Goal: Use online tool/utility: Use online tool/utility

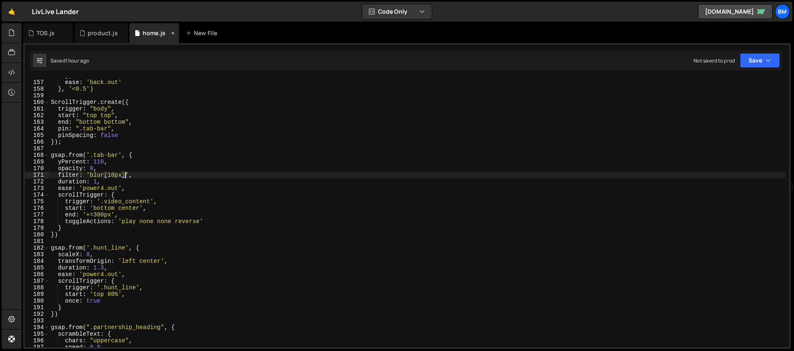
scroll to position [1031, 0]
click at [93, 35] on div "product.js" at bounding box center [103, 33] width 30 height 8
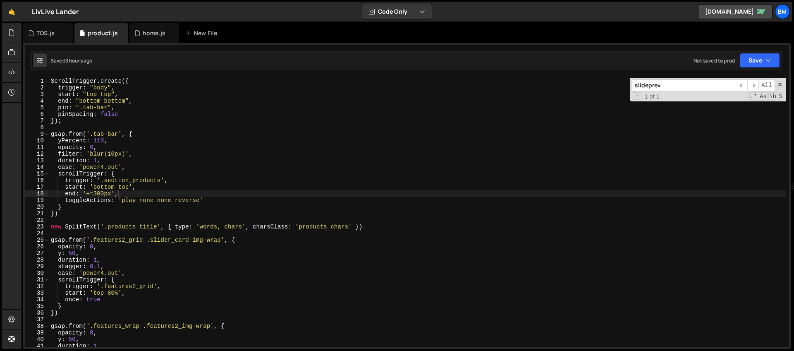
type textarea "gsap.from('.tab-bar', {"
click at [156, 131] on div "ScrollTrigger . create ({ trigger : "body" , start : "top top" , end : "bottom …" at bounding box center [417, 219] width 737 height 283
drag, startPoint x: 669, startPoint y: 85, endPoint x: 549, endPoint y: 79, distance: 119.7
click at [549, 79] on div "ScrollTrigger . create ({ trigger : "body" , start : "top top" , end : "bottom …" at bounding box center [417, 212] width 737 height 269
paste input "navbar1_link"
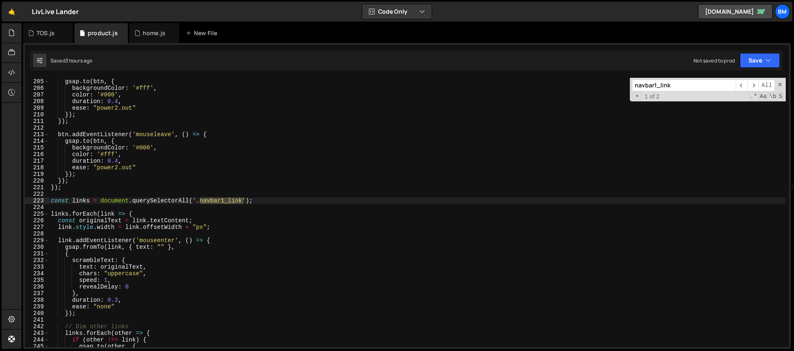
scroll to position [1369, 0]
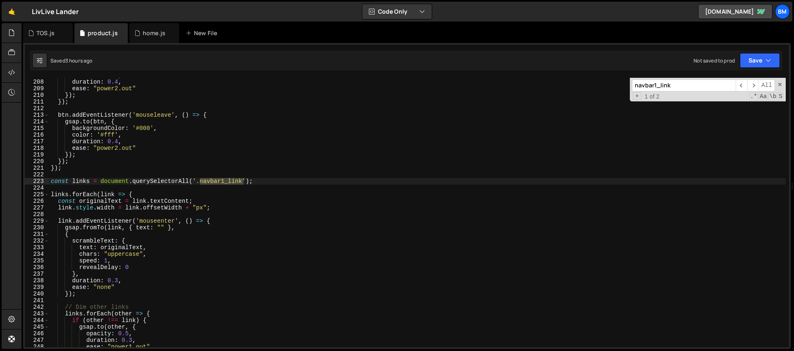
type input "navbar1_link"
click at [80, 175] on div "color : '#000' , duration : 0.4 , ease : "power2.out" }) ; }) ; btn . addEventL…" at bounding box center [417, 213] width 737 height 283
type textarea "if (!isMobile)"
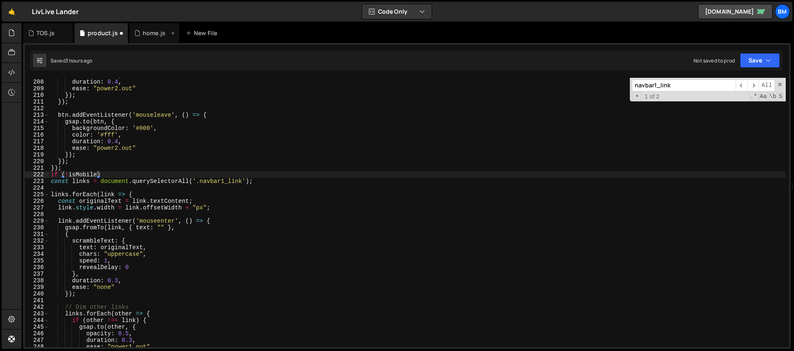
click at [140, 40] on div "home.js" at bounding box center [154, 33] width 50 height 20
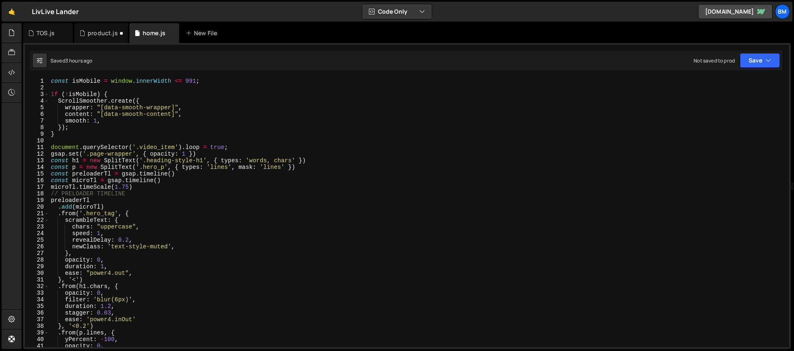
scroll to position [0, 0]
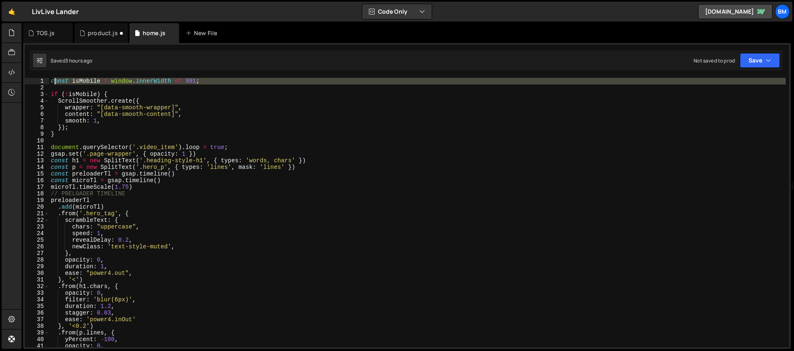
drag, startPoint x: 54, startPoint y: 88, endPoint x: 50, endPoint y: 80, distance: 8.3
click at [50, 80] on div "const isMobile = window . innerWidth <= 991 ; if ( ! isMobile ) { ScrollSmoothe…" at bounding box center [417, 219] width 737 height 283
type textarea "const isMobile = window.innerWidth <= 991;"
click at [92, 37] on div "product.js" at bounding box center [100, 33] width 53 height 20
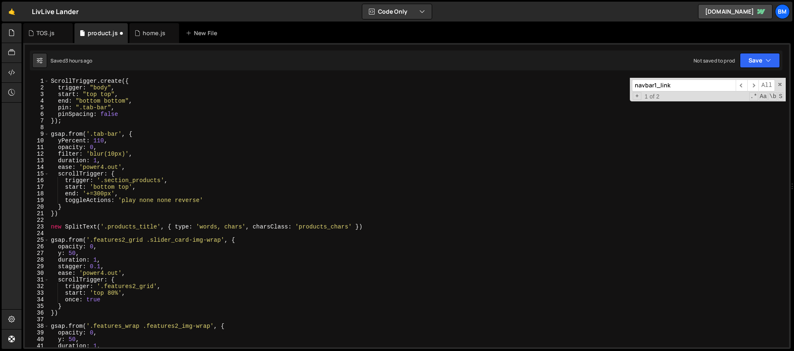
click at [51, 82] on div "ScrollTrigger . create ({ trigger : "body" , start : "top top" , end : "bottom …" at bounding box center [417, 219] width 737 height 283
type textarea "ScrollTrigger.create({"
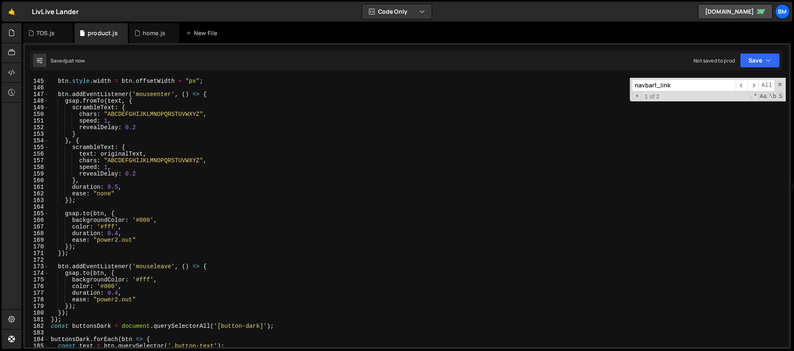
scroll to position [1012, 0]
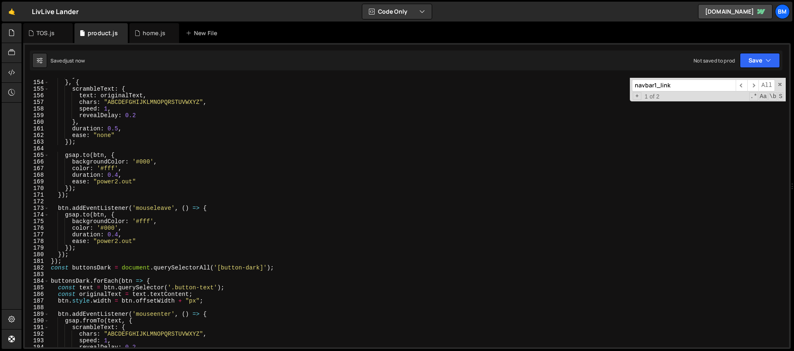
click at [692, 86] on input "navbar1_link" at bounding box center [684, 85] width 104 height 12
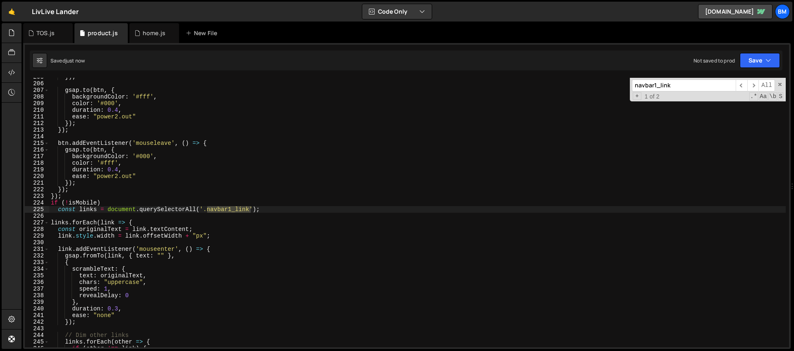
scroll to position [1355, 0]
click at [108, 204] on div "}) ; gsap . to ( btn , { backgroundColor : '#fff' , color : '#000' , duration :…" at bounding box center [417, 215] width 737 height 283
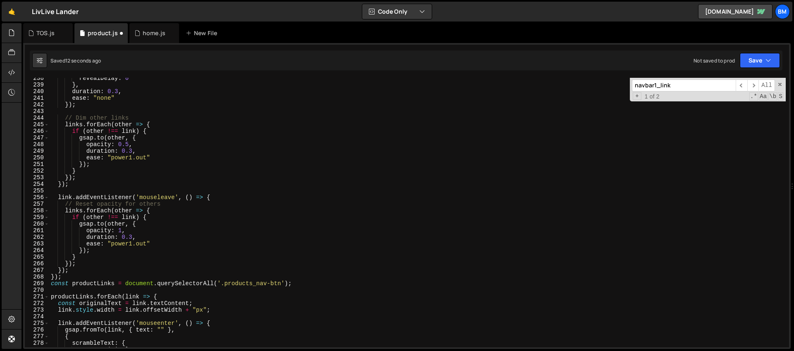
scroll to position [1633, 0]
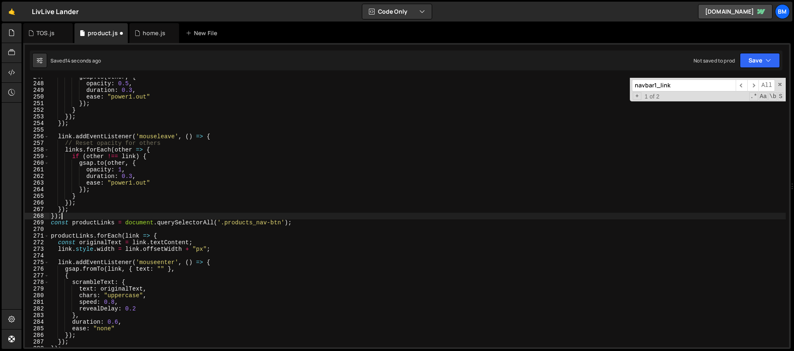
click at [66, 217] on div "gsap . to ( other , { opacity : 0.5 , duration : 0.3 , ease : "power1.out" }) ;…" at bounding box center [417, 215] width 737 height 283
type textarea "});"
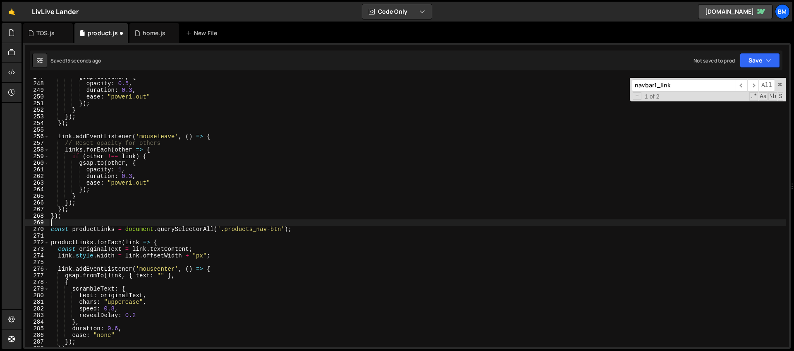
scroll to position [0, 0]
type textarea ")"
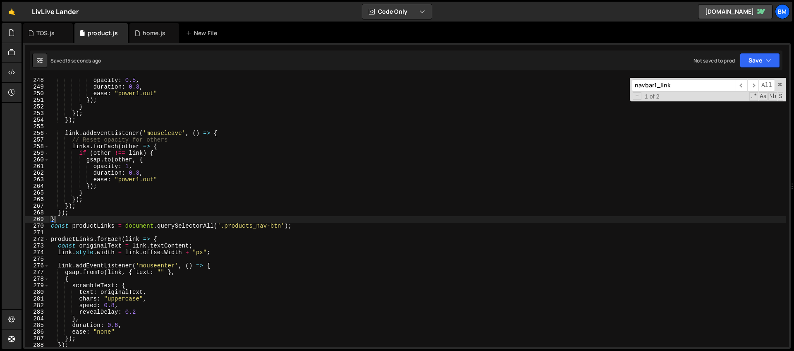
type textarea "}"
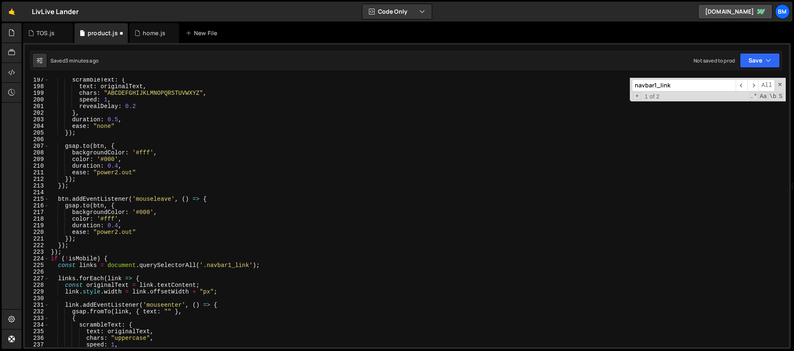
scroll to position [1339, 0]
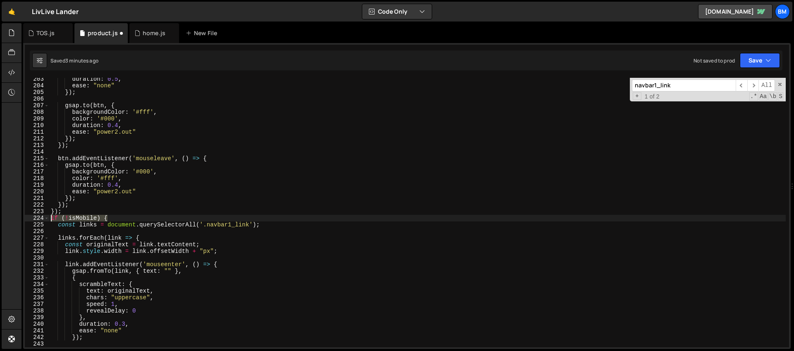
drag, startPoint x: 113, startPoint y: 218, endPoint x: 38, endPoint y: 217, distance: 75.3
click at [38, 217] on div "203 204 205 206 207 208 209 210 211 212 213 214 215 216 217 218 219 220 221 222…" at bounding box center [407, 212] width 765 height 269
type textarea "if (!isMobile) {"
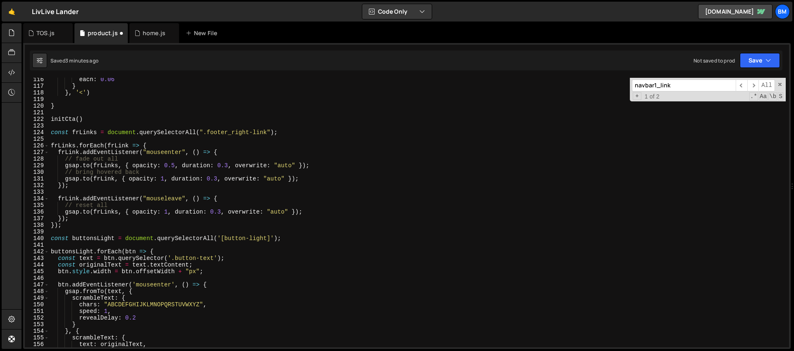
scroll to position [764, 0]
click at [99, 227] on div "each : 0.06 } } , '<' ) } initCta ( ) const frLinks = document . querySelectorA…" at bounding box center [417, 216] width 737 height 283
type textarea "});"
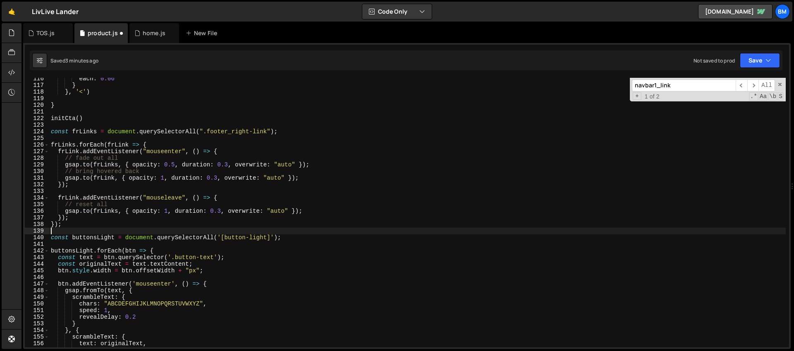
click at [95, 230] on div "each : 0.06 } } , '<' ) } initCta ( ) const frLinks = document . querySelectorA…" at bounding box center [417, 216] width 737 height 283
paste textarea "if (!isMobile) {"
type textarea "if (!isMobile) {"
click at [780, 86] on span at bounding box center [780, 85] width 6 height 6
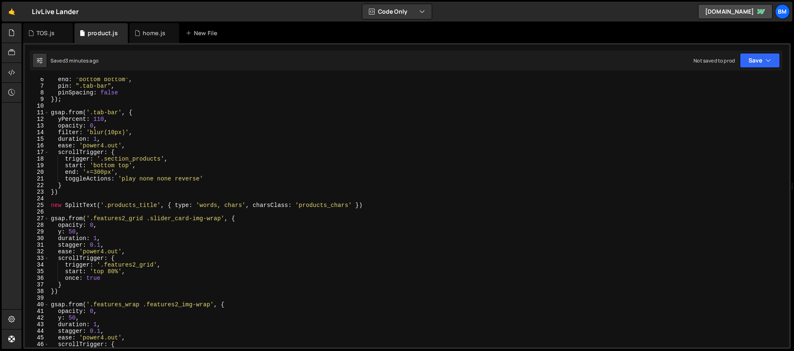
scroll to position [0, 0]
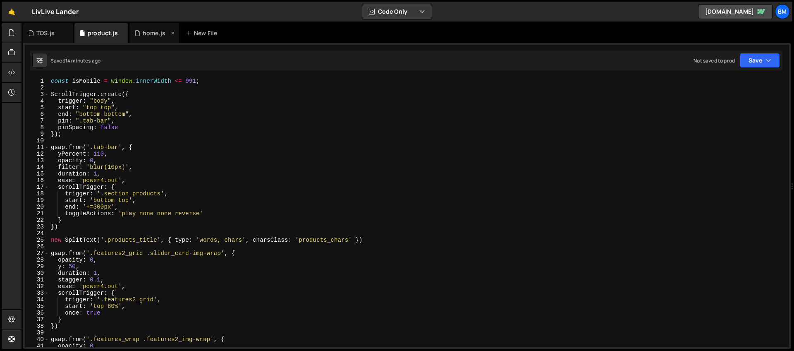
click at [140, 35] on div "home.js" at bounding box center [151, 33] width 35 height 8
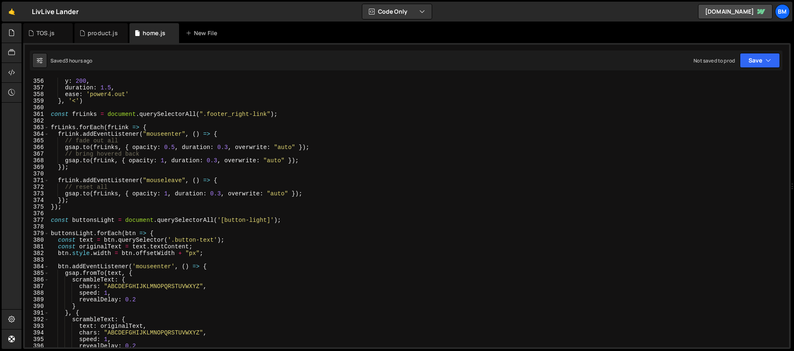
scroll to position [2350, 0]
click at [74, 210] on div "y : 200 , duration : 1.5 , ease : 'power4.out' } , '<' ) const frLinks = docume…" at bounding box center [417, 219] width 737 height 283
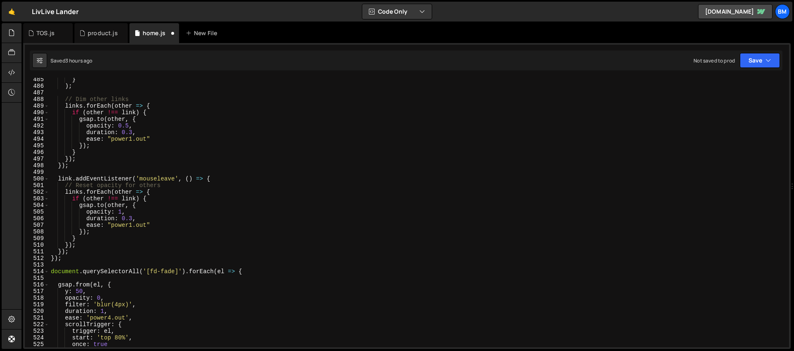
scroll to position [3206, 0]
click at [223, 181] on div "} ) ; // Dim other links links . forEach ( other => { if ( other !== link ) { g…" at bounding box center [417, 217] width 737 height 283
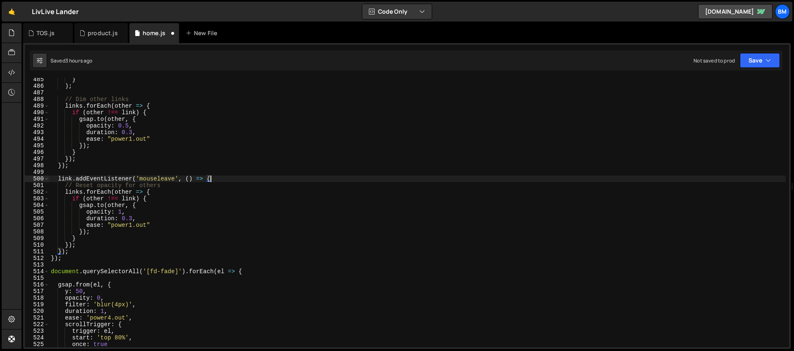
click at [70, 257] on div "} ) ; // Dim other links links . forEach ( other => { if ( other !== link ) { g…" at bounding box center [417, 217] width 737 height 283
type textarea "});"
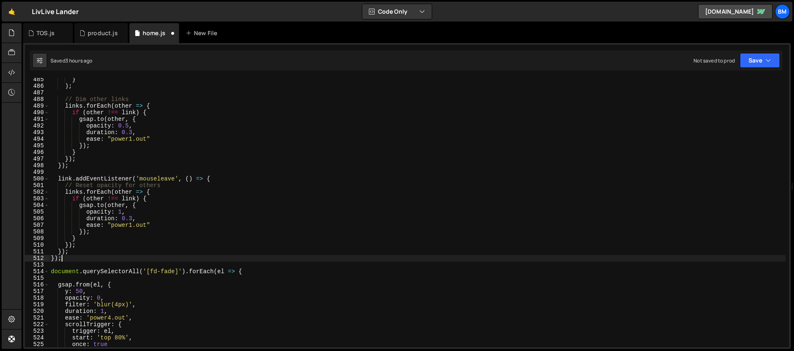
scroll to position [0, 0]
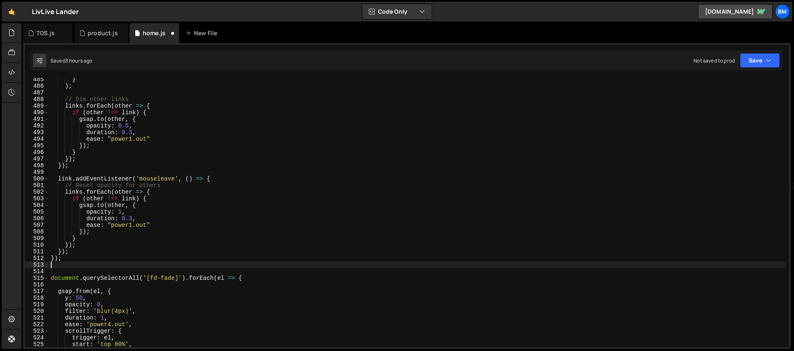
type textarea "}"
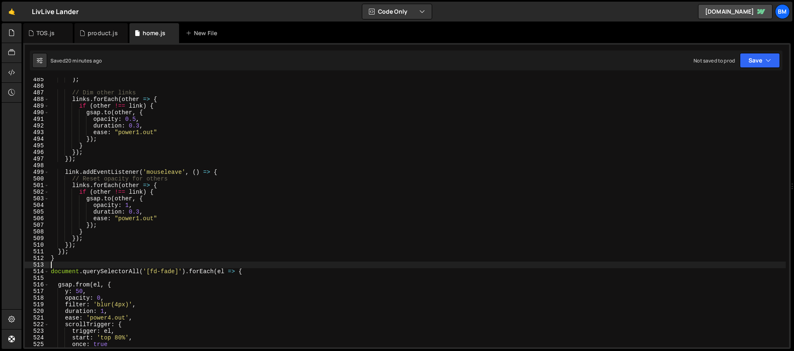
click at [76, 256] on div ") ; // Dim other links links . forEach ( other => { if ( other !== link ) { gsa…" at bounding box center [417, 217] width 737 height 283
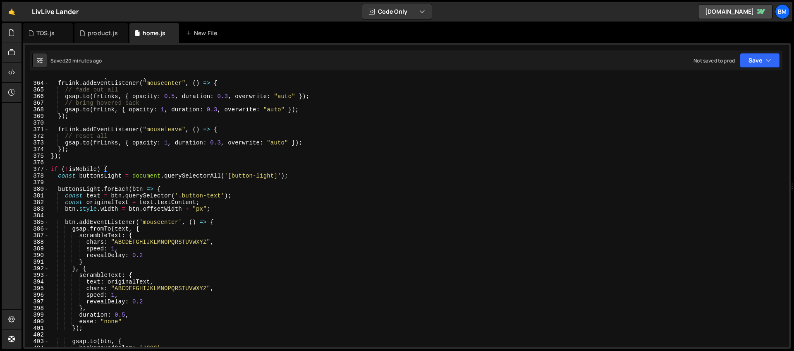
scroll to position [2402, 0]
click at [116, 169] on div "frLinks . forEach ( frLink => { frLink . addEventListener ( "mouseenter" , ( ) …" at bounding box center [417, 213] width 737 height 283
type textarea "if (!isMobile) {"
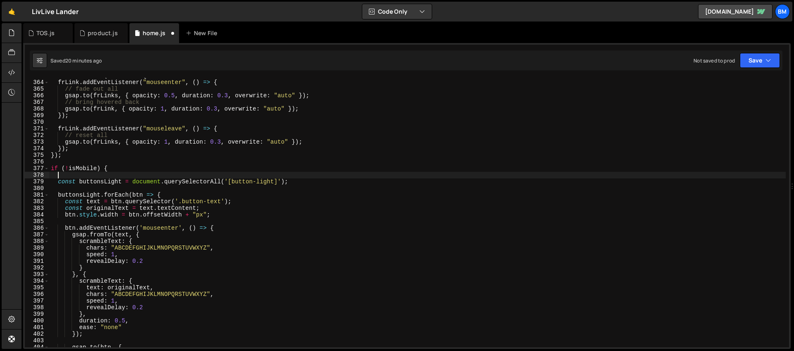
paste textarea
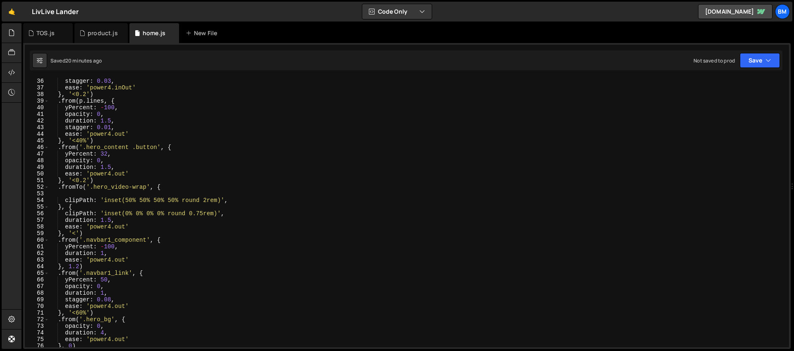
scroll to position [0, 0]
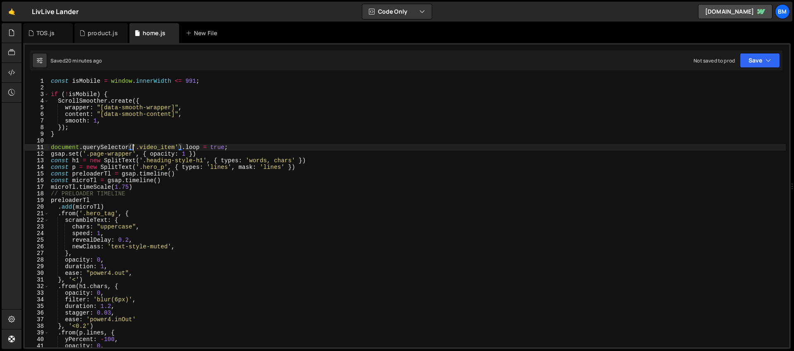
click at [132, 145] on div "const isMobile = window . innerWidth <= 991 ; if ( ! isMobile ) { ScrollSmoothe…" at bounding box center [417, 219] width 737 height 283
click at [137, 134] on div "const isMobile = window . innerWidth <= 991 ; if ( ! isMobile ) { ScrollSmoothe…" at bounding box center [417, 219] width 737 height 283
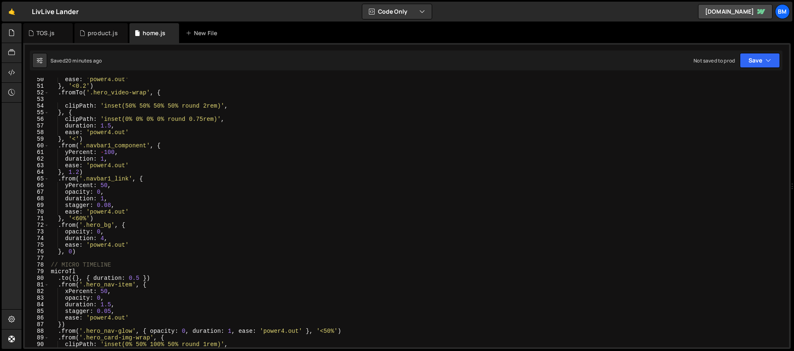
scroll to position [423, 0]
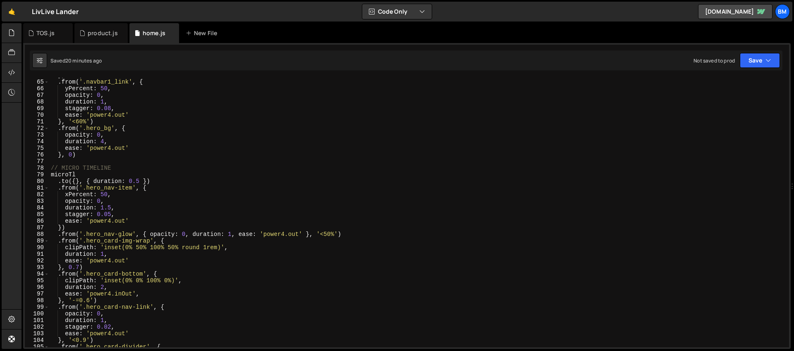
click at [129, 167] on div "} , 1.2 ) . from ( '.navbar1_link' , { yPercent : 50 , opacity : 0 , duration :…" at bounding box center [417, 213] width 737 height 283
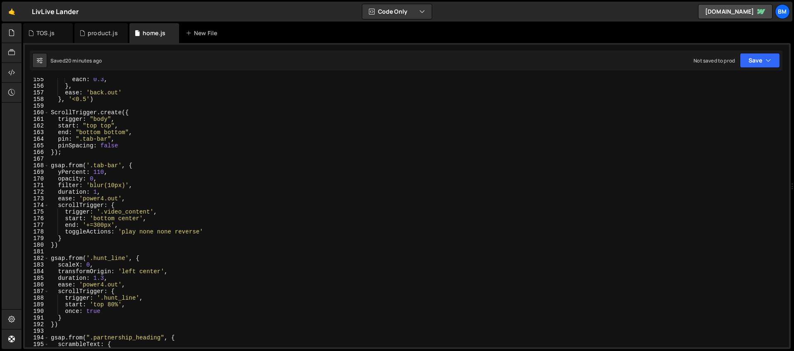
scroll to position [1014, 0]
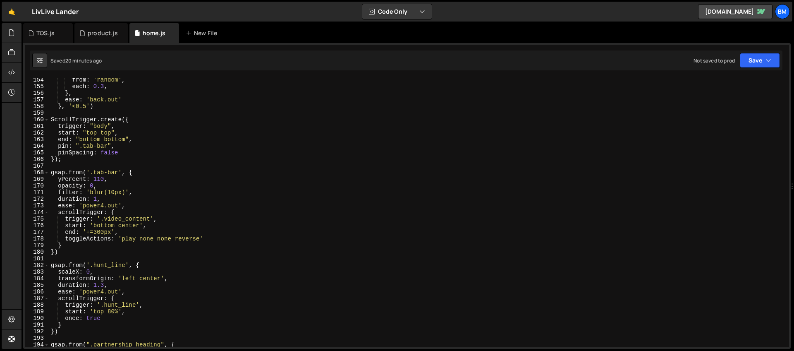
click at [144, 141] on div "from : 'random' , each : 0.3 , } , ease : 'back.out' } , '<0.5' ) ScrollTrigger…" at bounding box center [417, 218] width 737 height 283
click at [136, 122] on div "from : 'random' , each : 0.3 , } , ease : 'back.out' } , '<0.5' ) ScrollTrigger…" at bounding box center [417, 218] width 737 height 283
click at [124, 159] on div "from : 'random' , each : 0.3 , } , ease : 'back.out' } , '<0.5' ) ScrollTrigger…" at bounding box center [417, 218] width 737 height 283
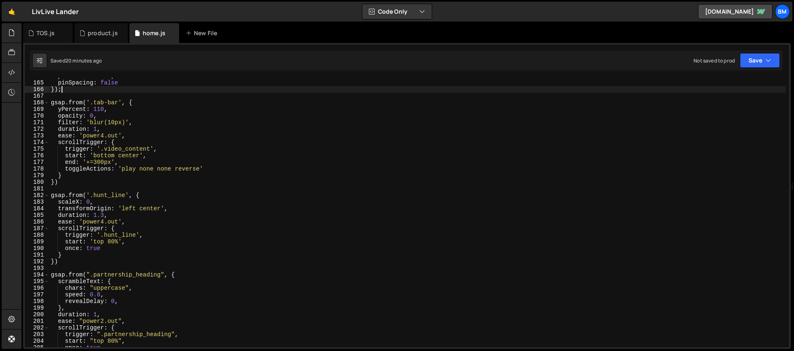
scroll to position [1084, 0]
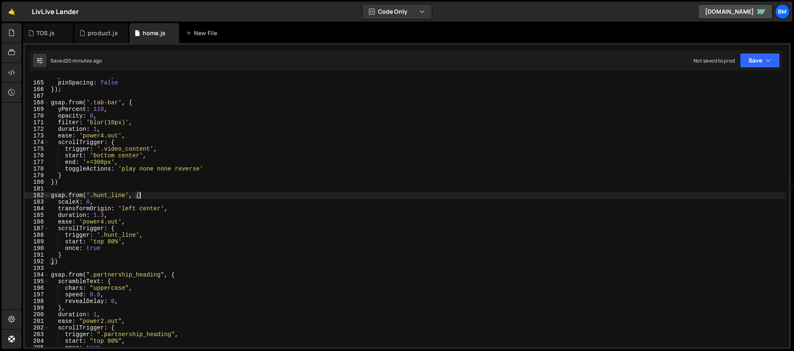
click at [141, 198] on div "pin : ".tab-bar" , pinSpacing : false }) ; gsap . from ( '.tab-bar' , { yPercen…" at bounding box center [417, 214] width 737 height 283
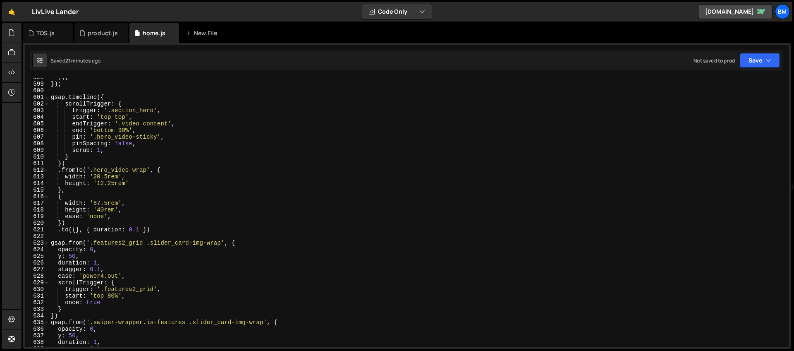
scroll to position [3921, 0]
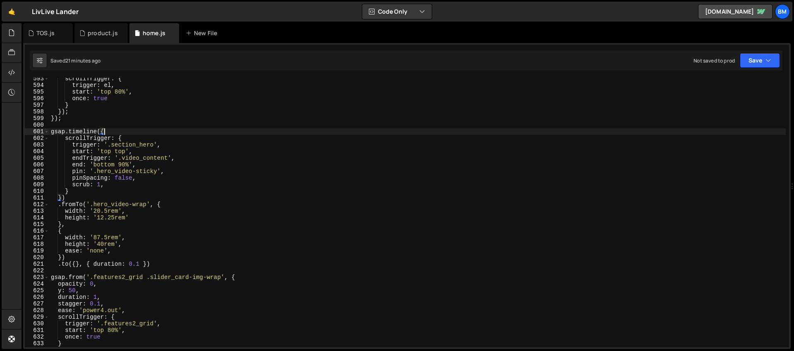
click at [122, 135] on div "scrollTrigger : { trigger : el , start : 'top 80%' , once : true } }) ; }) ; gs…" at bounding box center [417, 216] width 737 height 283
type textarea "gsap.timeline({"
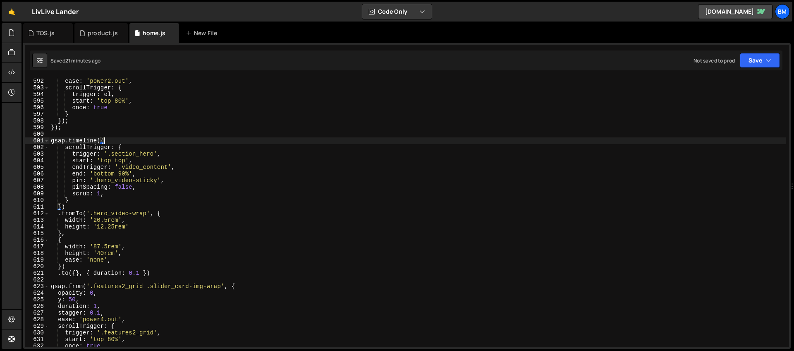
scroll to position [3912, 0]
click at [82, 133] on div "ease : 'power2.out' , scrollTrigger : { trigger : el , start : 'top 80%' , once…" at bounding box center [417, 219] width 737 height 283
type textarea "if (!isMobile) {"
click at [73, 278] on div "ease : 'power2.out' , scrollTrigger : { trigger : el , start : 'top 80%' , once…" at bounding box center [417, 219] width 737 height 283
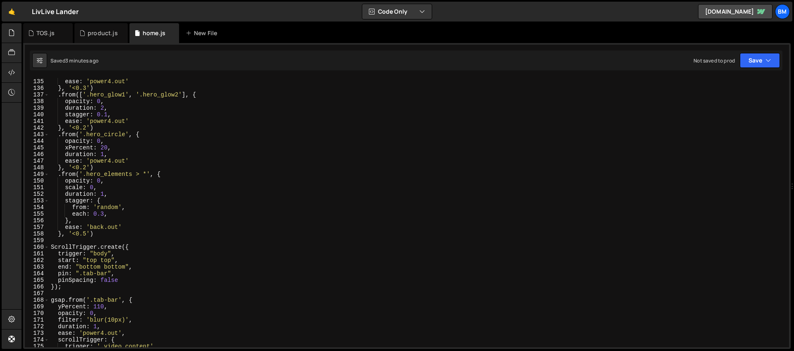
scroll to position [996, 0]
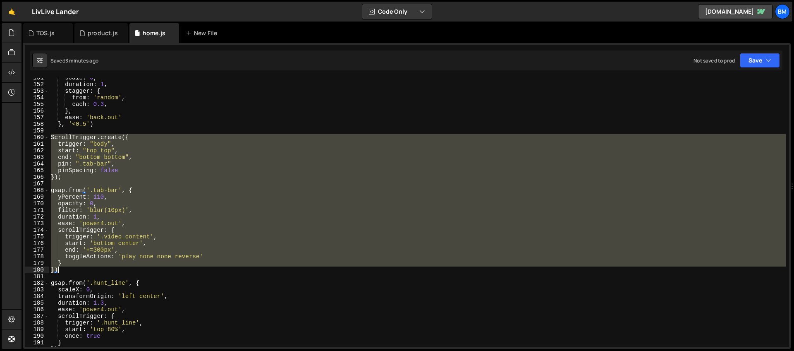
drag, startPoint x: 50, startPoint y: 137, endPoint x: 97, endPoint y: 272, distance: 143.0
click at [97, 272] on div "scale : 0 , duration : 1 , stagger : { from : 'random' , each : 0.3 , } , ease …" at bounding box center [417, 215] width 737 height 283
type textarea "} })"
click at [44, 31] on div "TOS.js" at bounding box center [45, 33] width 18 height 8
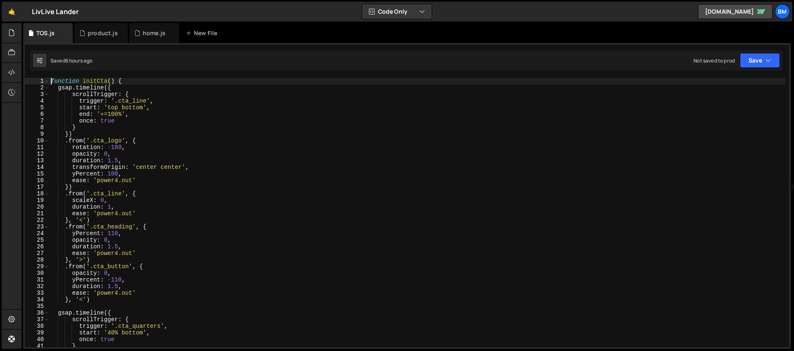
click at [52, 82] on div "function initCta ( ) { gsap . timeline ({ scrollTrigger : { trigger : '.cta_lin…" at bounding box center [417, 219] width 737 height 283
type textarea "function initCta() {"
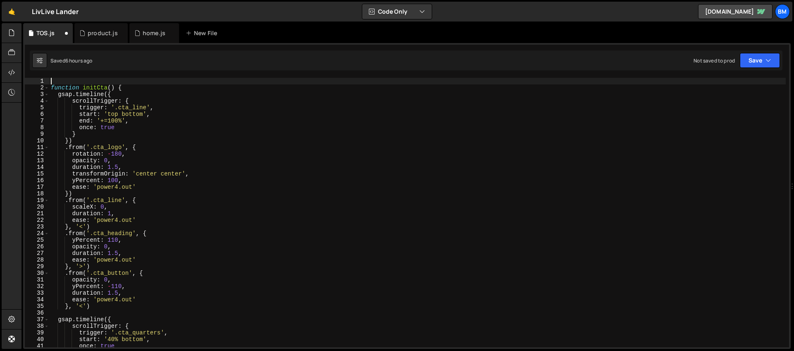
paste textarea "})"
type textarea "})"
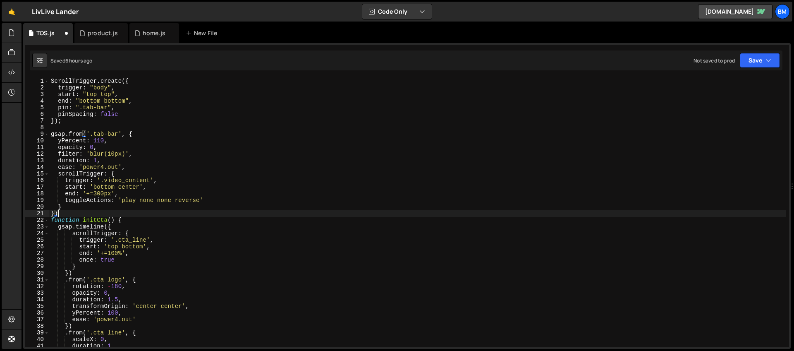
click at [67, 214] on div "ScrollTrigger . create ({ trigger : "body" , start : "top top" , end : "bottom …" at bounding box center [417, 219] width 737 height 283
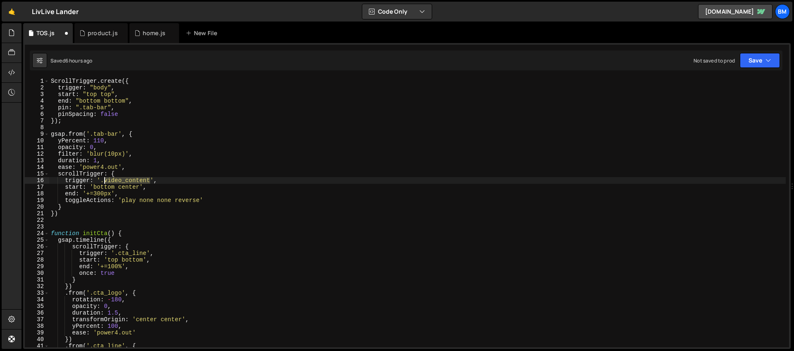
drag, startPoint x: 151, startPoint y: 180, endPoint x: 104, endPoint y: 180, distance: 47.6
click at [104, 180] on div "ScrollTrigger . create ({ trigger : "body" , start : "top top" , end : "bottom …" at bounding box center [417, 219] width 737 height 283
paste textarea "section_legal"
click at [110, 187] on div "ScrollTrigger . create ({ trigger : "body" , start : "top top" , end : "bottom …" at bounding box center [417, 219] width 737 height 283
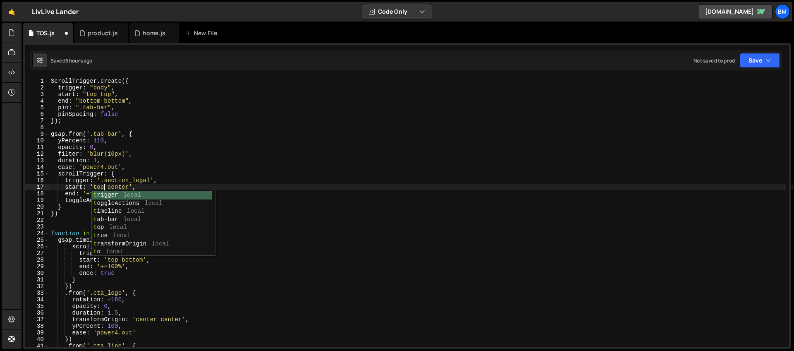
scroll to position [0, 4]
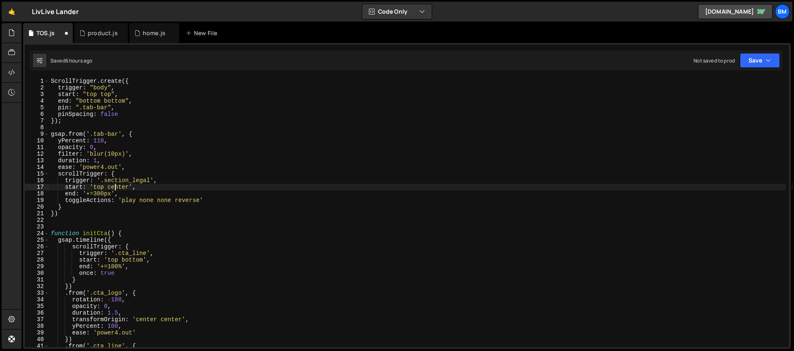
click at [115, 189] on div "ScrollTrigger . create ({ trigger : "body" , start : "top top" , end : "bottom …" at bounding box center [417, 219] width 737 height 283
click at [97, 187] on div "ScrollTrigger . create ({ trigger : "body" , start : "top top" , end : "bottom …" at bounding box center [417, 219] width 737 height 283
click at [99, 187] on div "ScrollTrigger . create ({ trigger : "body" , start : "top top" , end : "bottom …" at bounding box center [417, 219] width 737 height 283
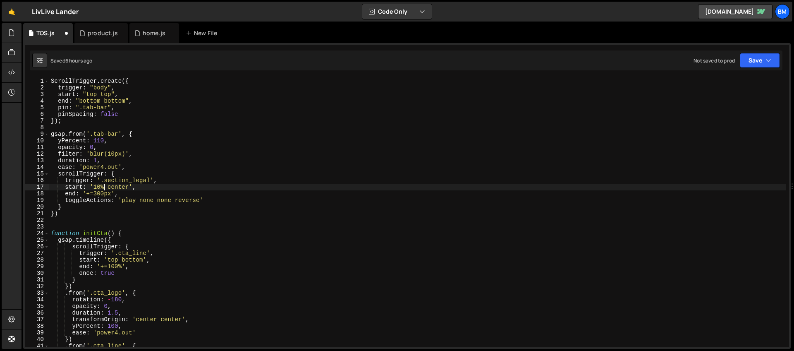
click at [120, 189] on div "ScrollTrigger . create ({ trigger : "body" , start : "top top" , end : "bottom …" at bounding box center [417, 219] width 737 height 283
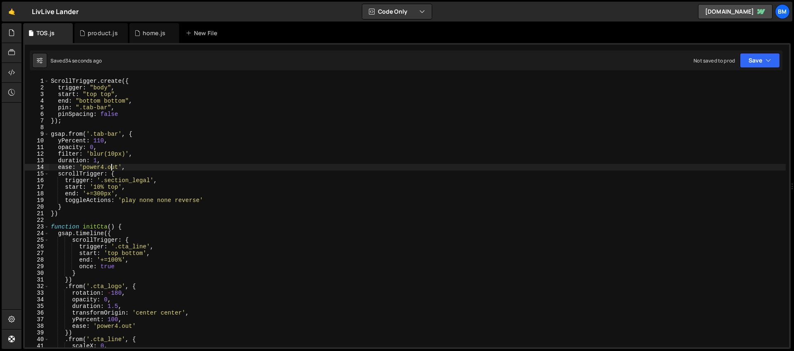
click at [111, 168] on div "ScrollTrigger . create ({ trigger : "body" , start : "top top" , end : "bottom …" at bounding box center [417, 219] width 737 height 283
type textarea "ease: 'power4.inOut',"
click at [96, 34] on div "product.js" at bounding box center [103, 33] width 30 height 8
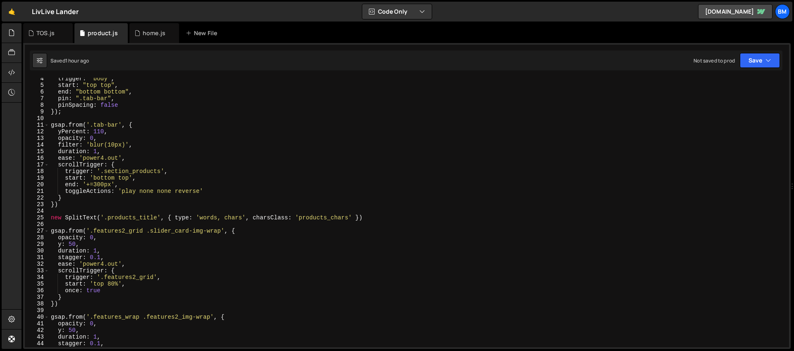
scroll to position [13, 0]
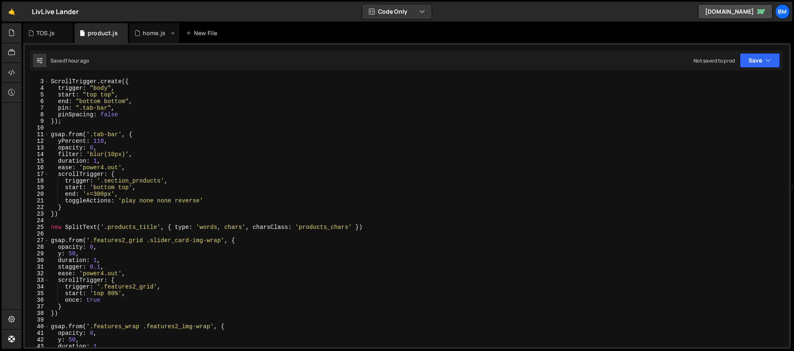
click at [151, 36] on div "home.js" at bounding box center [154, 33] width 23 height 8
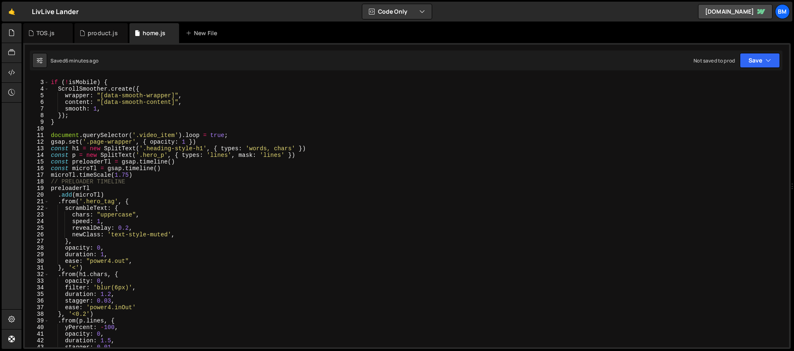
scroll to position [0, 0]
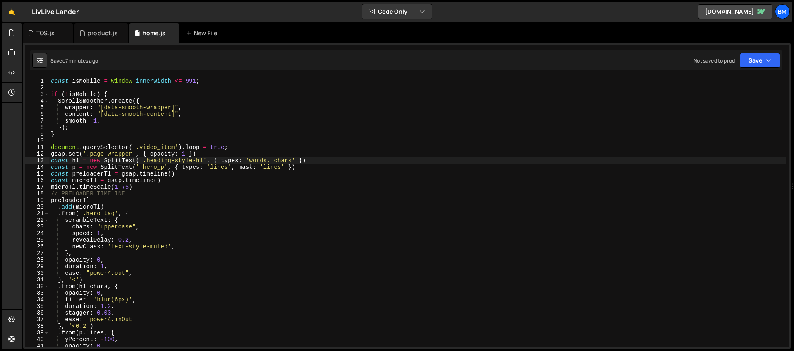
click at [164, 161] on div "const isMobile = window . innerWidth <= 991 ; if ( ! isMobile ) { ScrollSmoothe…" at bounding box center [417, 219] width 737 height 283
drag, startPoint x: 201, startPoint y: 154, endPoint x: 10, endPoint y: 153, distance: 191.1
click at [10, 153] on div "Hold on a sec... Are you certain you wish to leave this page? Any changes you'v…" at bounding box center [397, 175] width 794 height 351
type textarea "gsap.set('.page-wrapper', { opacity: 1 })"
click at [48, 40] on div "TOS.js" at bounding box center [48, 33] width 50 height 20
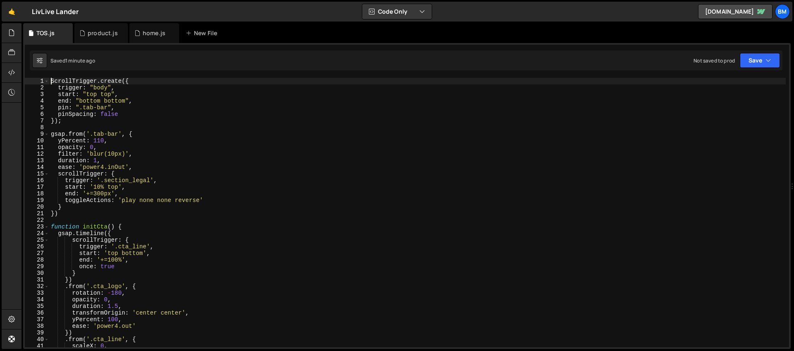
click at [50, 82] on div "ScrollTrigger . create ({ trigger : "body" , start : "top top" , end : "bottom …" at bounding box center [417, 219] width 737 height 283
paste textarea "gsap.set('.page-wrapper', { opacity: 1 })"
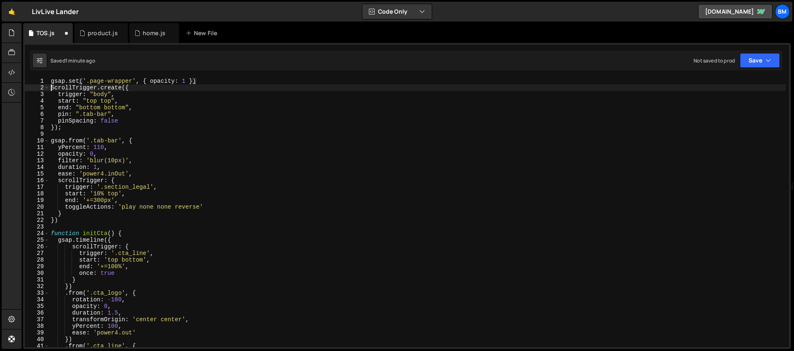
scroll to position [0, 0]
type textarea "ScrollTrigger.create({"
click at [140, 32] on div "home.js" at bounding box center [151, 33] width 35 height 8
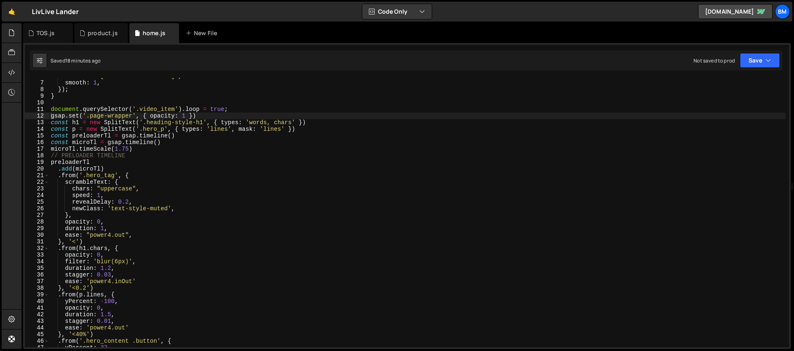
scroll to position [63, 0]
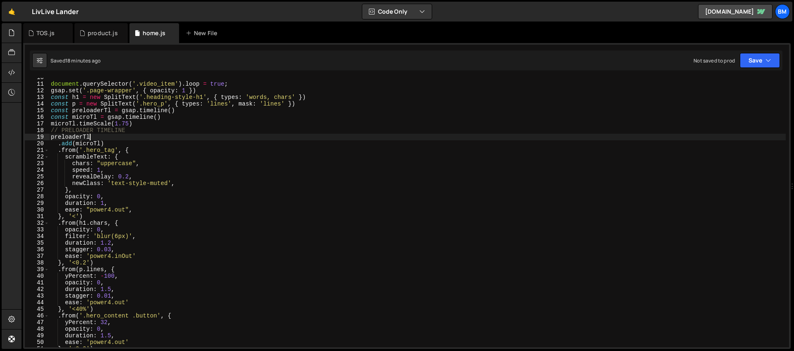
click at [113, 140] on div "document . querySelector ( '.video_item' ) . loop = true ; gsap . set ( '.page-…" at bounding box center [417, 215] width 737 height 283
click at [120, 144] on div "document . querySelector ( '.video_item' ) . loop = true ; gsap . set ( '.page-…" at bounding box center [417, 215] width 737 height 283
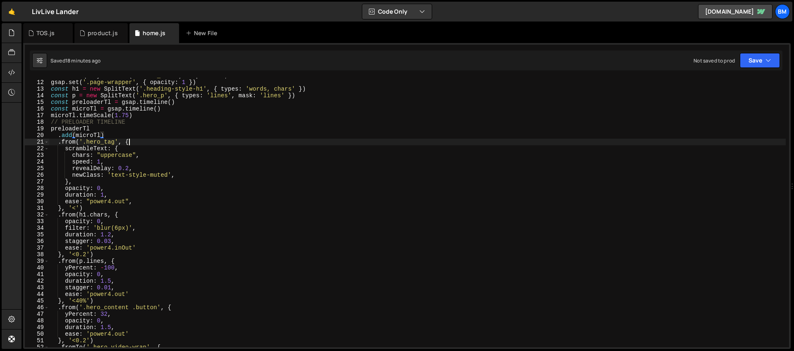
click at [141, 143] on div "document . querySelector ( '.video_item' ) . loop = true ; gsap . set ( '.page-…" at bounding box center [417, 213] width 737 height 283
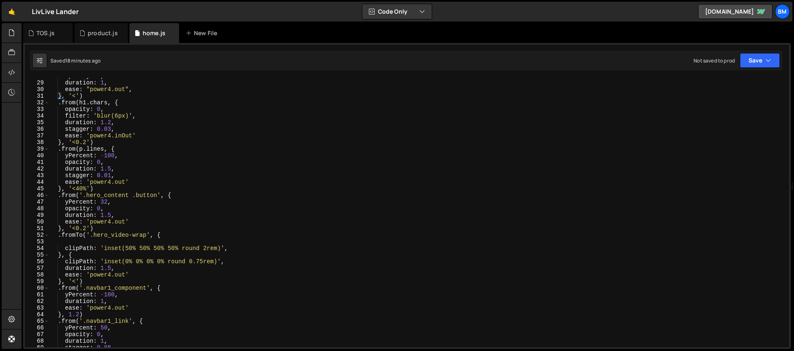
scroll to position [261, 0]
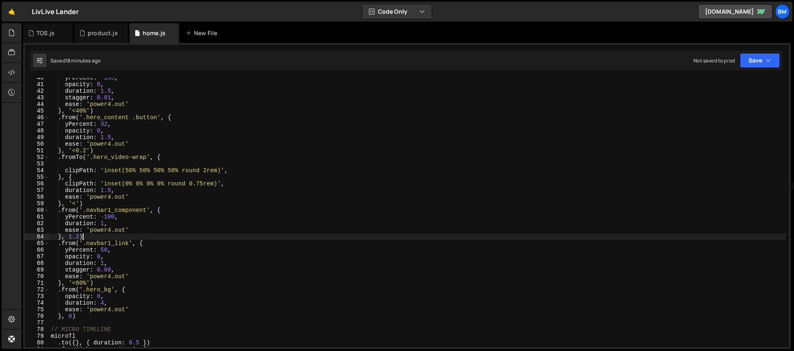
click at [89, 237] on div "yPercent : - 100 , opacity : 0 , duration : 1.5 , stagger : 0.01 , ease : 'powe…" at bounding box center [417, 215] width 737 height 283
type textarea "}, 1.2)"
type textarea ".from('.top-banner', {')"
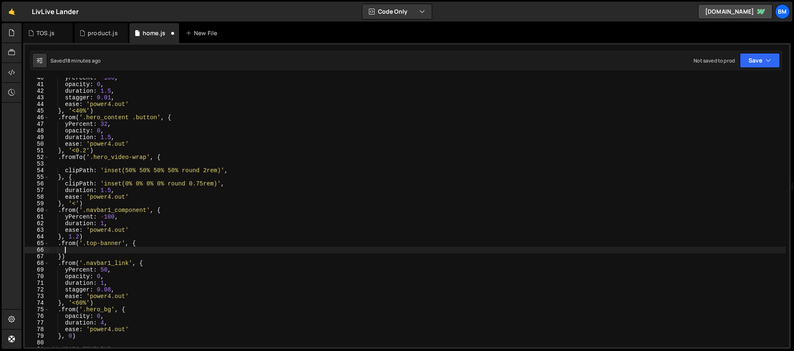
type textarea "s"
type textarea "clipPath: 'inset(0% 0% 100% 0%)'."
type textarea "clipPath: 'inset(0% 0% 100% 0%)',"
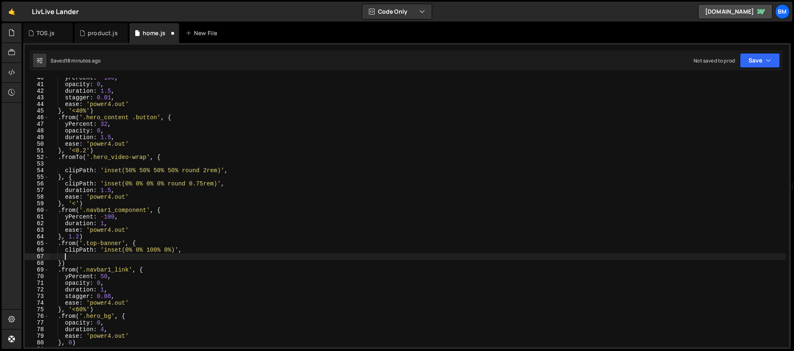
scroll to position [0, 0]
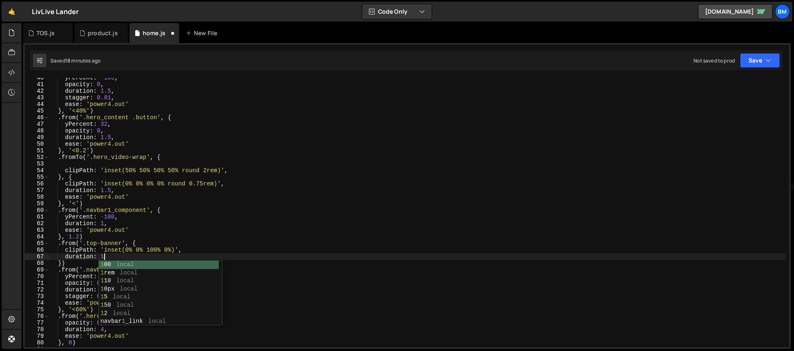
type textarea "duration: 1,"
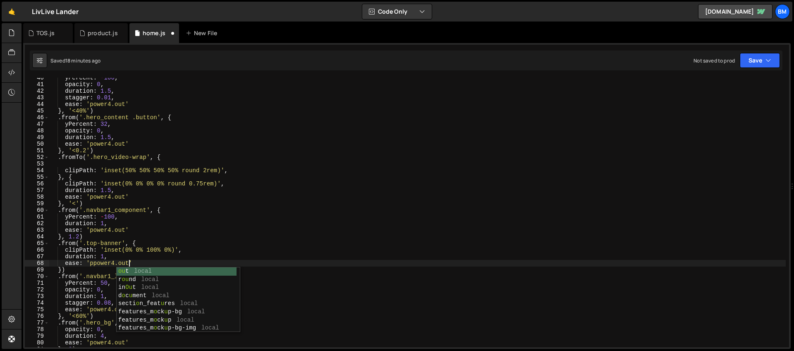
scroll to position [0, 5]
click at [61, 269] on div "yPercent : - 100 , opacity : 0 , duration : 1.5 , stagger : 0.01 , ease : 'powe…" at bounding box center [417, 215] width 737 height 283
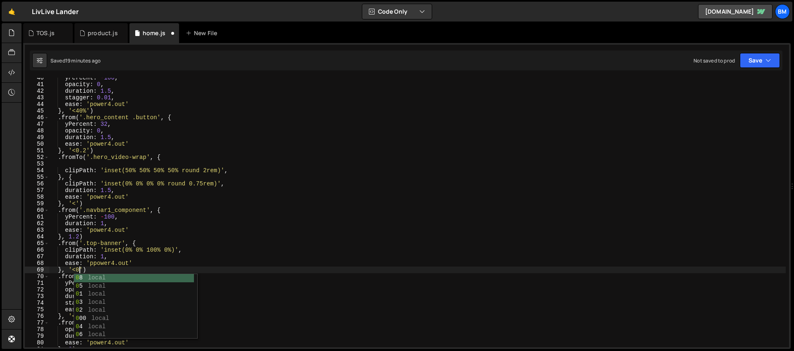
scroll to position [0, 2]
click at [121, 218] on div "yPercent : - 100 , opacity : 0 , duration : 1.5 , stagger : 0.01 , ease : 'powe…" at bounding box center [417, 215] width 737 height 283
type textarea "yPercent: -100,"
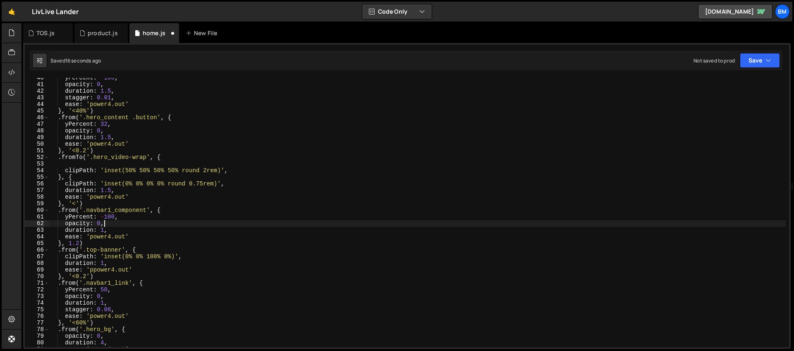
scroll to position [0, 3]
type textarea "opacity: 0,"
click at [103, 37] on div "product.js" at bounding box center [100, 33] width 53 height 20
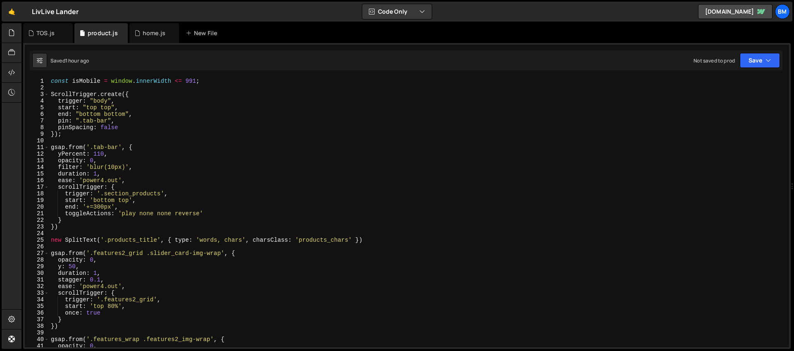
scroll to position [0, 0]
type textarea "filter: 'blur(10px)',"
click at [200, 166] on div "const isMobile = window . innerWidth <= 991 ; ScrollTrigger . create ({ trigger…" at bounding box center [417, 219] width 737 height 283
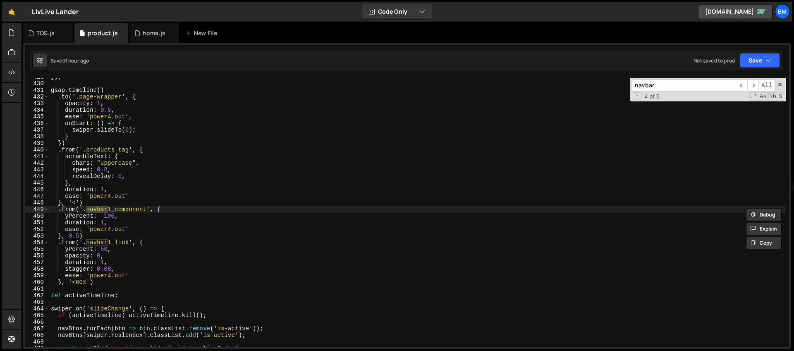
scroll to position [2838, 0]
type input "navbar"
type textarea "yPercent: -100,"
click at [138, 215] on div "}) ; gsap . timeline ( ) . to ( '.page-wrapper' , { opacity : 1 , duration : 0.…" at bounding box center [417, 215] width 737 height 283
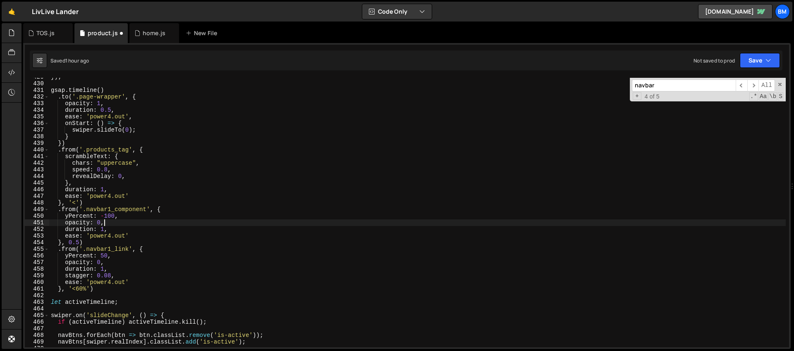
scroll to position [0, 3]
type textarea "opacity: 0,"
click at [146, 39] on div "home.js" at bounding box center [154, 33] width 50 height 20
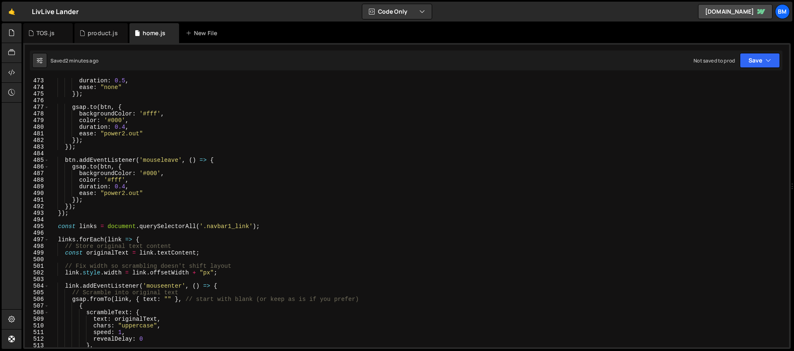
scroll to position [3125, 0]
type textarea "[DOMAIN_NAME](btn, {"
click at [199, 166] on div "duration : 0.5 , ease : "none" }) ; gsap . to ( btn , { backgroundColor : '#fff…" at bounding box center [417, 218] width 737 height 283
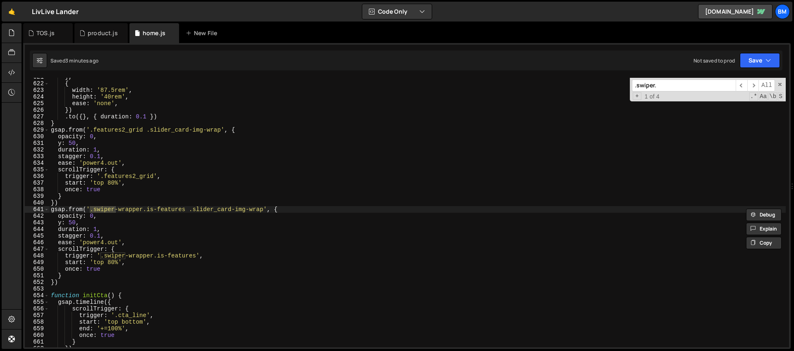
scroll to position [4665, 0]
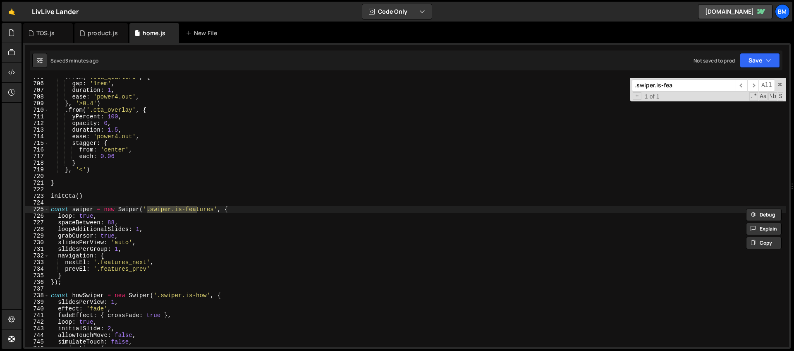
type input ".swiper.is-fea"
type textarea "spaceBetween: 88,"
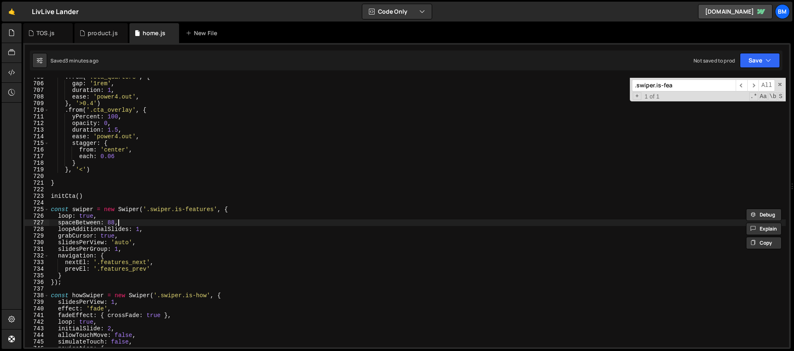
click at [125, 224] on div ". from ( '.cta_quarters' , { gap : '1rem' , duration : 1 , ease : 'power4.out' …" at bounding box center [417, 215] width 737 height 283
